Goal: Information Seeking & Learning: Learn about a topic

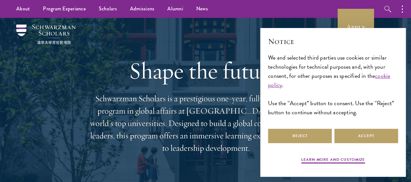
click at [203, 122] on div "Notice We and selected third parties use cookies or similar technologies for te…" at bounding box center [333, 81] width 130 height 91
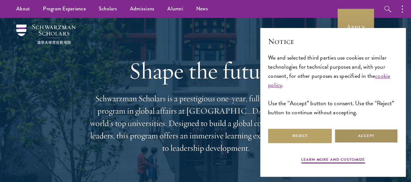
click at [203, 128] on button "Accept" at bounding box center [366, 135] width 64 height 15
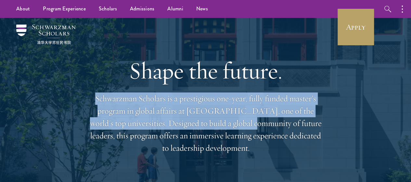
drag, startPoint x: 358, startPoint y: 125, endPoint x: 298, endPoint y: 52, distance: 94.8
click at [203, 52] on div "Shape the future. Schwarzman Scholars is a prestigious one-year, fully funded m…" at bounding box center [205, 105] width 372 height 175
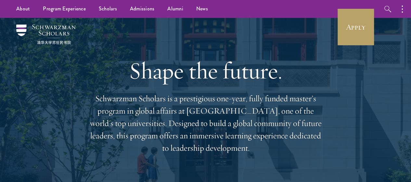
click at [203, 80] on h1 "Shape the future." at bounding box center [206, 70] width 234 height 27
